Goal: Information Seeking & Learning: Learn about a topic

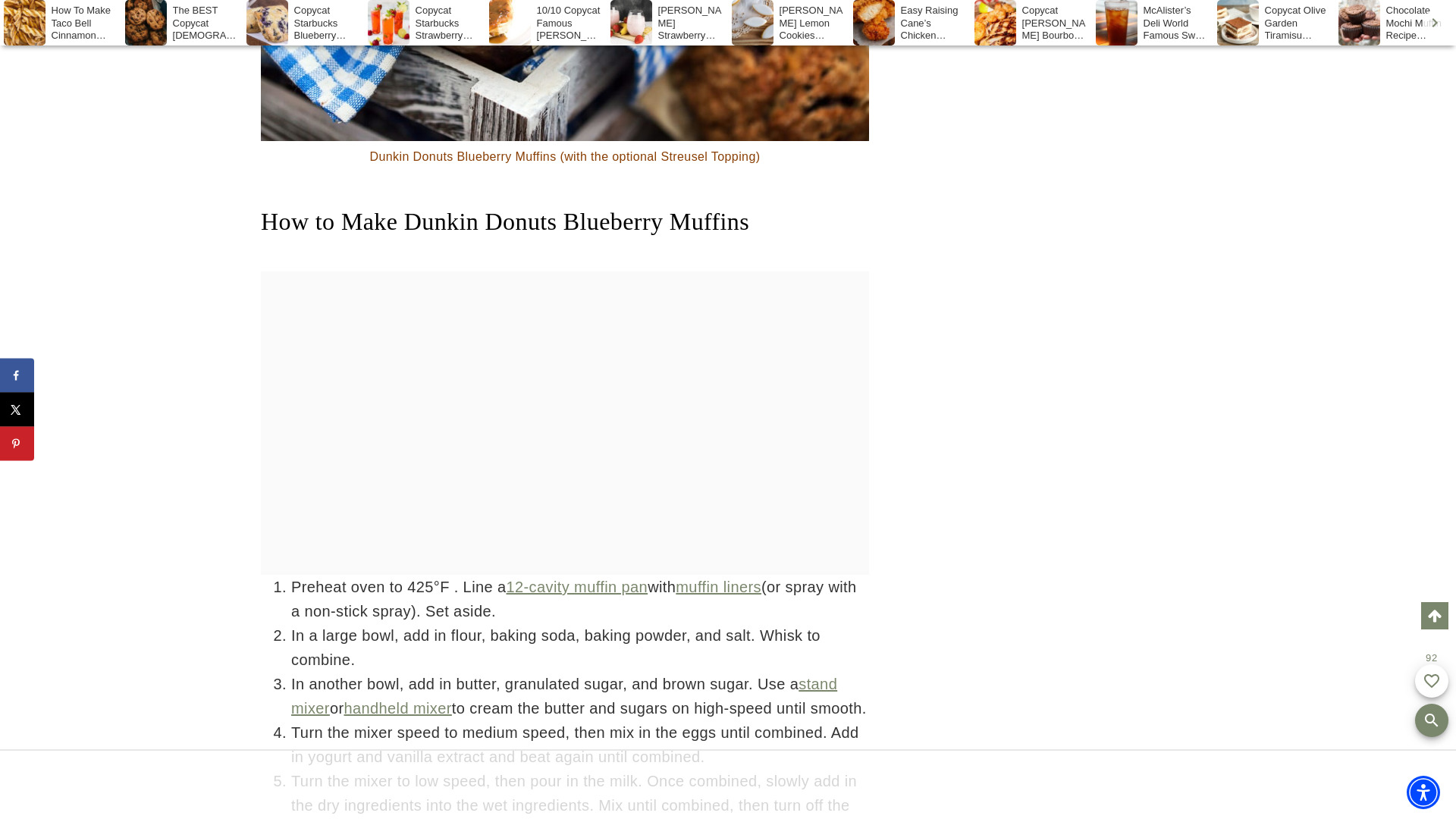
scroll to position [4916, 0]
